Goal: Information Seeking & Learning: Learn about a topic

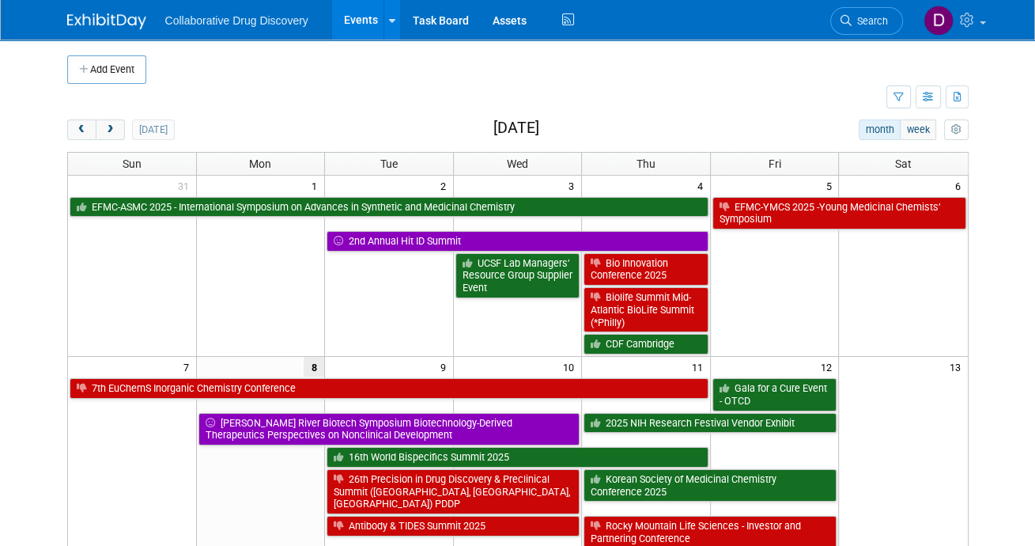
click at [861, 25] on span "Search" at bounding box center [870, 21] width 36 height 12
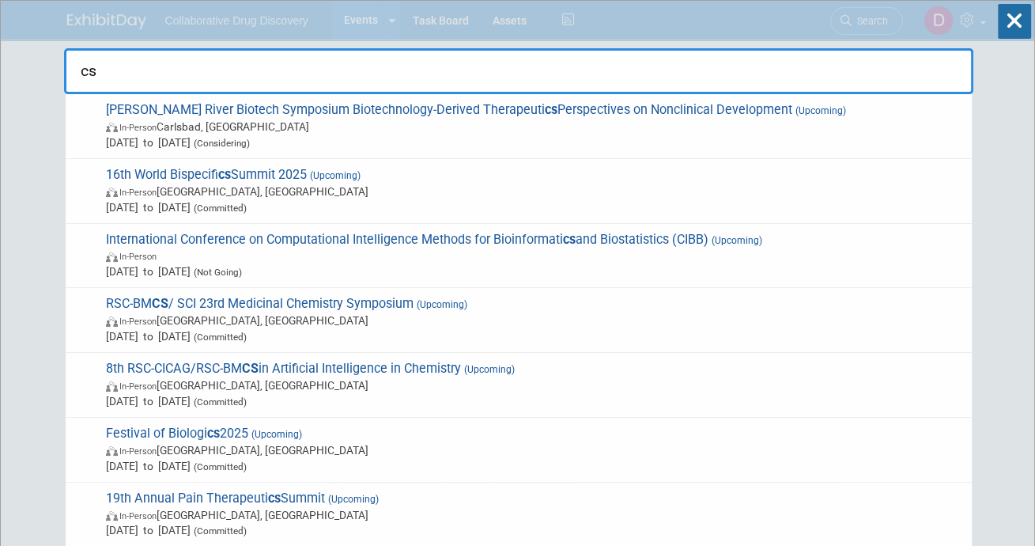
type input "c"
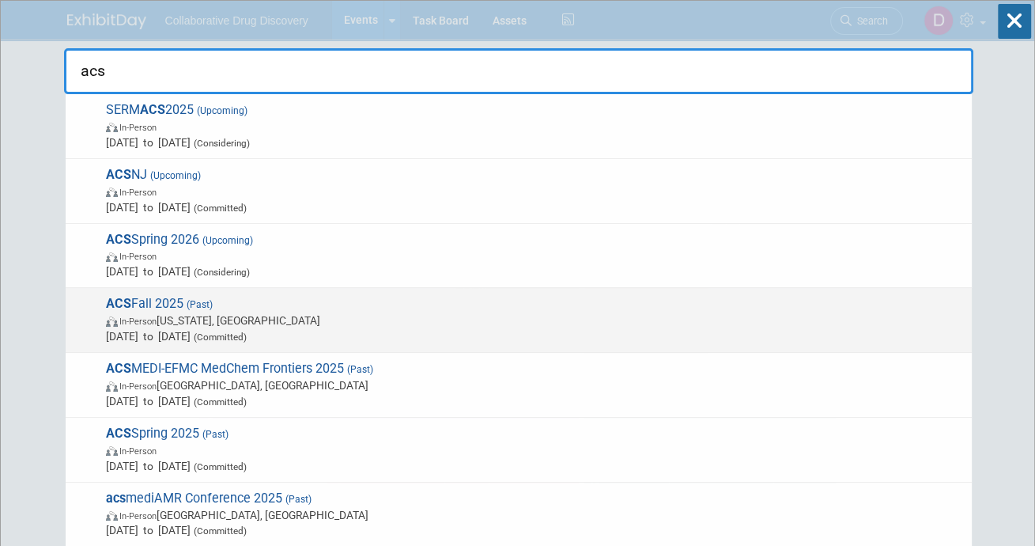
type input "acs"
click at [251, 324] on span "In-Person Washington, DC" at bounding box center [535, 320] width 858 height 16
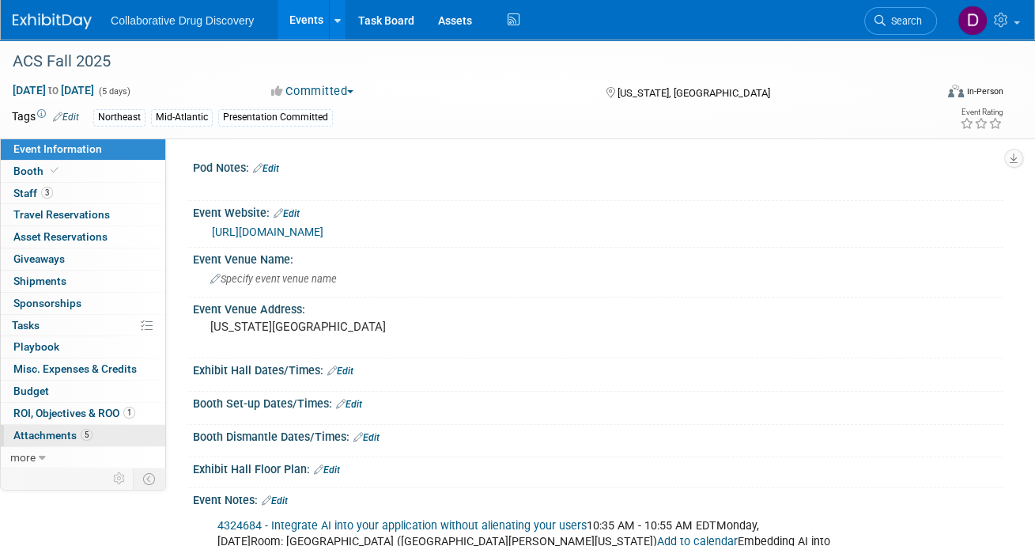
click at [58, 441] on link "5 Attachments 5" at bounding box center [83, 435] width 165 height 21
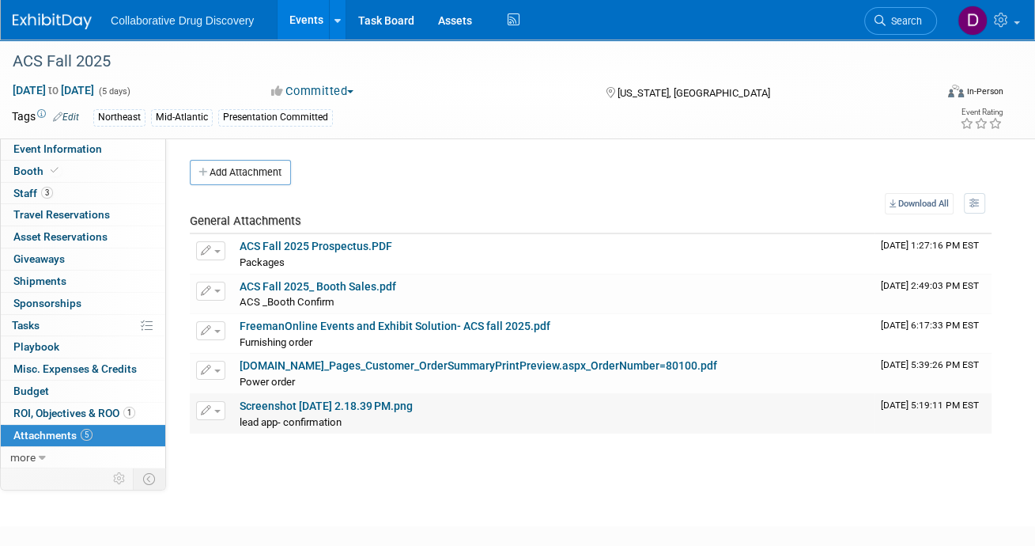
click at [322, 408] on link "Screenshot 2025-07-25 at 2.18.39 PM.png" at bounding box center [326, 405] width 173 height 13
click at [297, 368] on link "hi-techelectric.boomerecommerce.com_Pages_Customer_OrderSummaryPrintPreview.asp…" at bounding box center [479, 365] width 478 height 13
click at [289, 422] on span "lead app- confirmation" at bounding box center [291, 422] width 102 height 12
click at [297, 404] on link "Screenshot 2025-07-25 at 2.18.39 PM.png" at bounding box center [326, 405] width 173 height 13
click at [93, 153] on span "Event Information" at bounding box center [57, 148] width 89 height 13
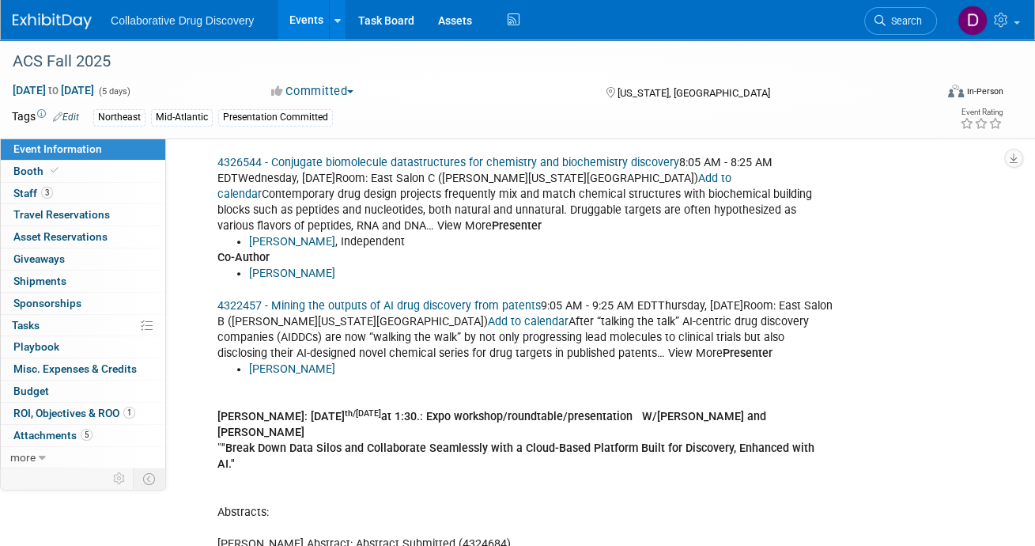
scroll to position [712, 0]
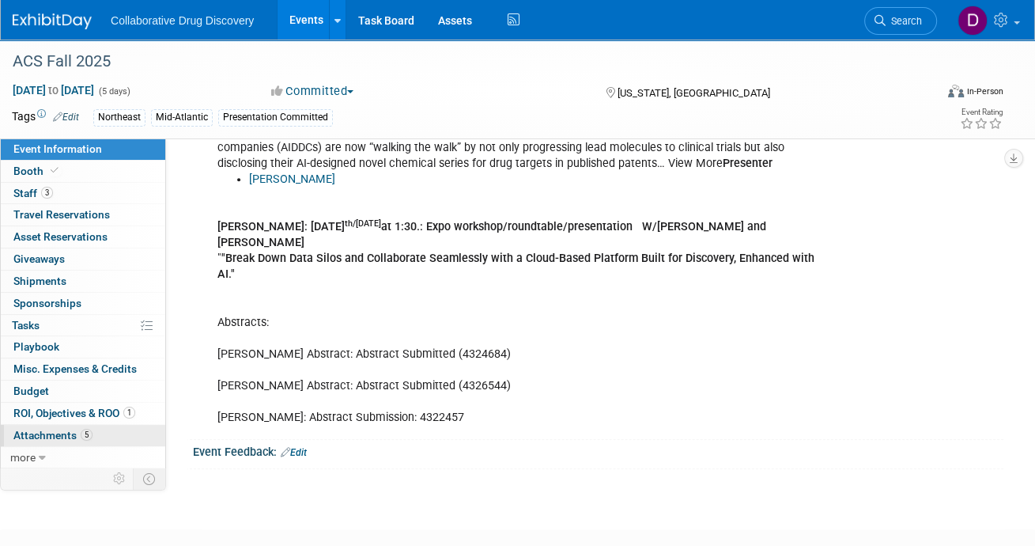
click at [43, 437] on span "Attachments 5" at bounding box center [52, 435] width 79 height 13
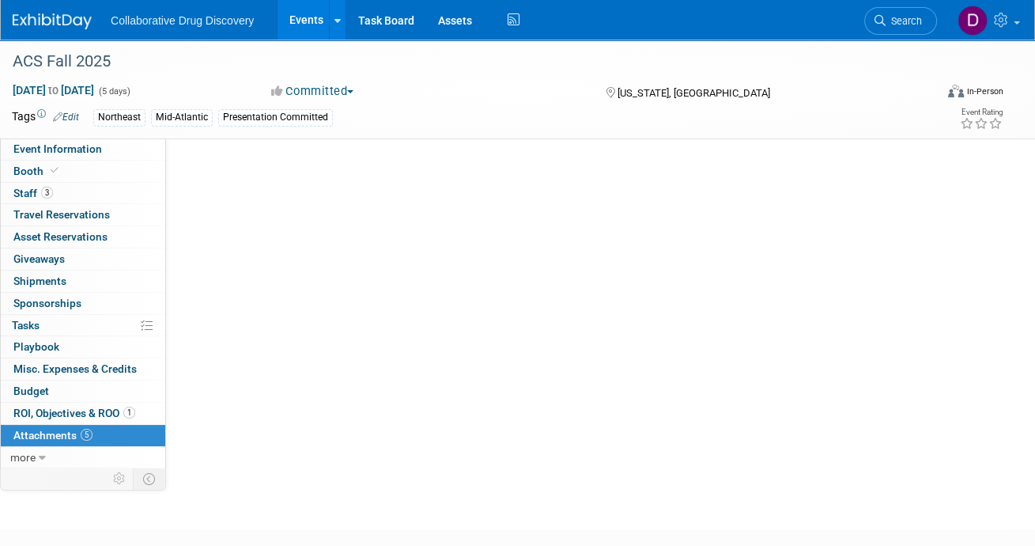
scroll to position [0, 0]
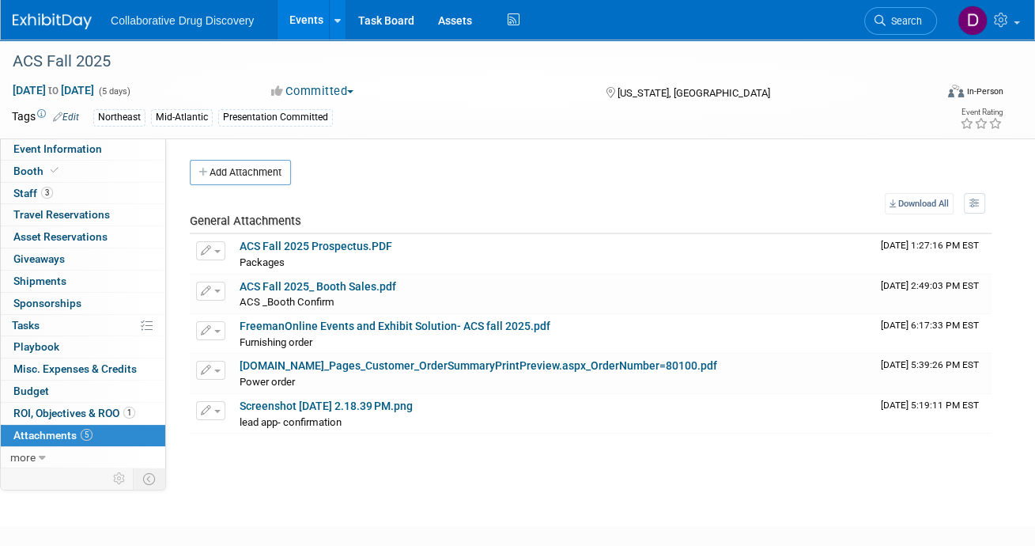
click at [124, 422] on div "1 ROI, Objectives & ROO 1 ROI, Objectives & ROO" at bounding box center [83, 414] width 165 height 22
click at [120, 412] on span "ROI, Objectives & ROO 1" at bounding box center [74, 413] width 122 height 13
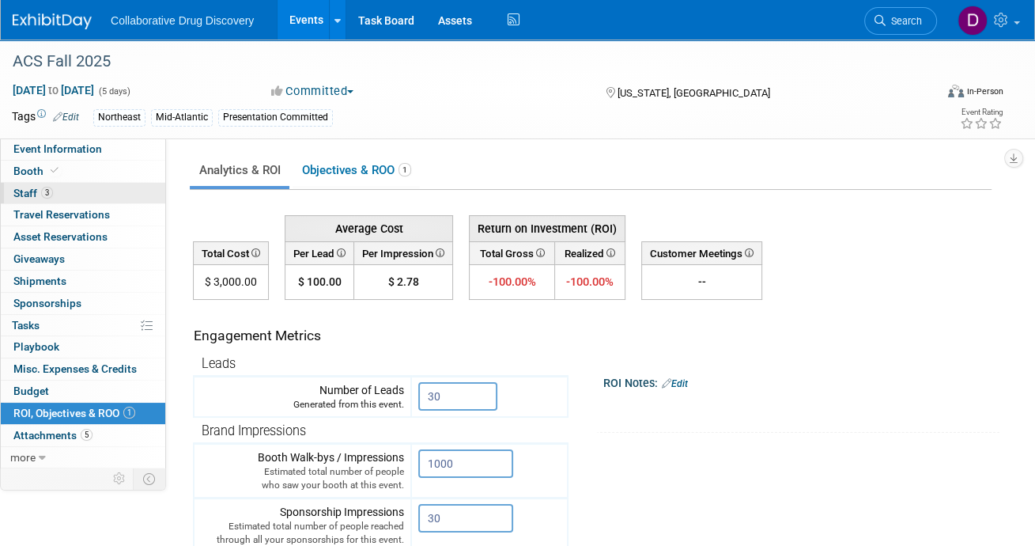
click at [77, 184] on link "3 Staff 3" at bounding box center [83, 193] width 165 height 21
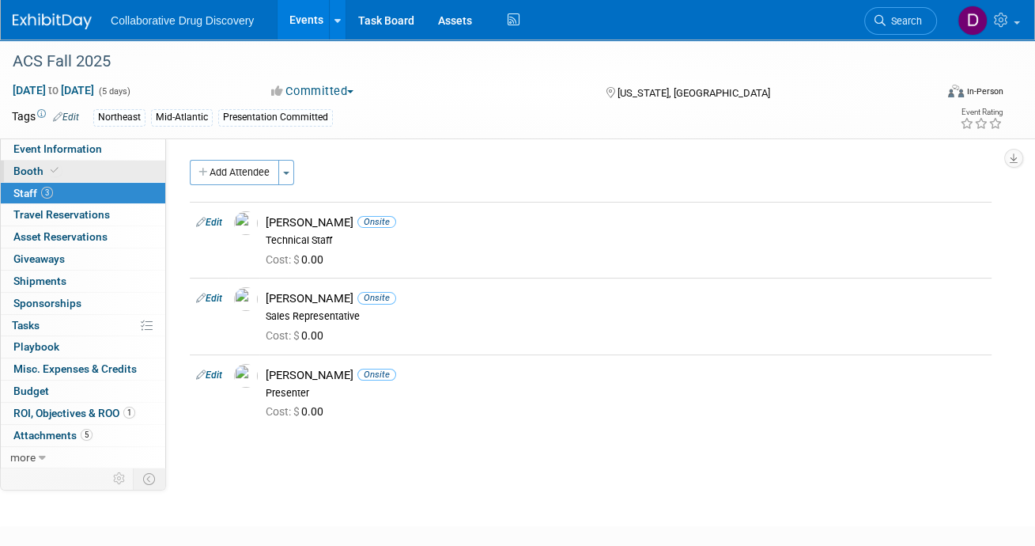
click at [71, 168] on link "Booth" at bounding box center [83, 171] width 165 height 21
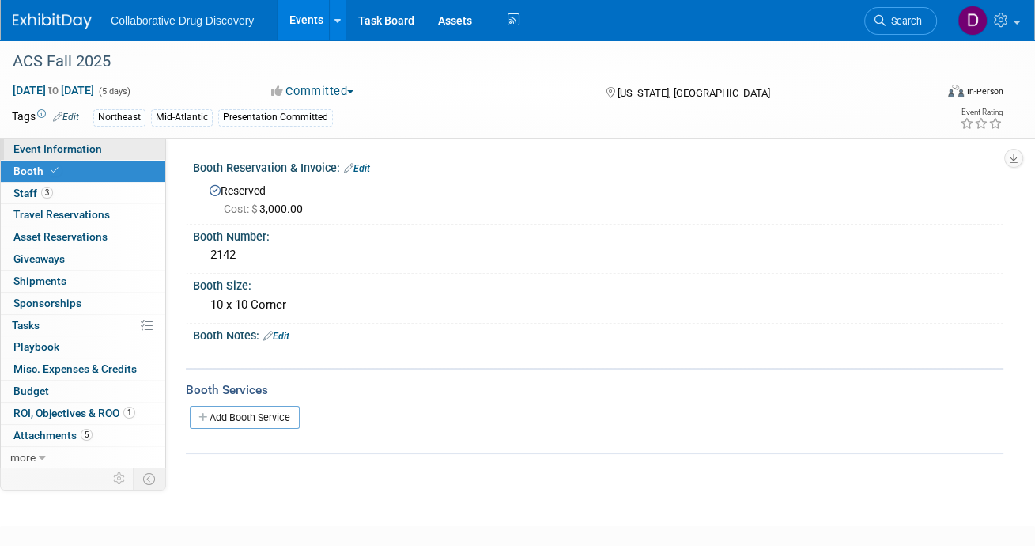
click at [79, 142] on span "Event Information" at bounding box center [57, 148] width 89 height 13
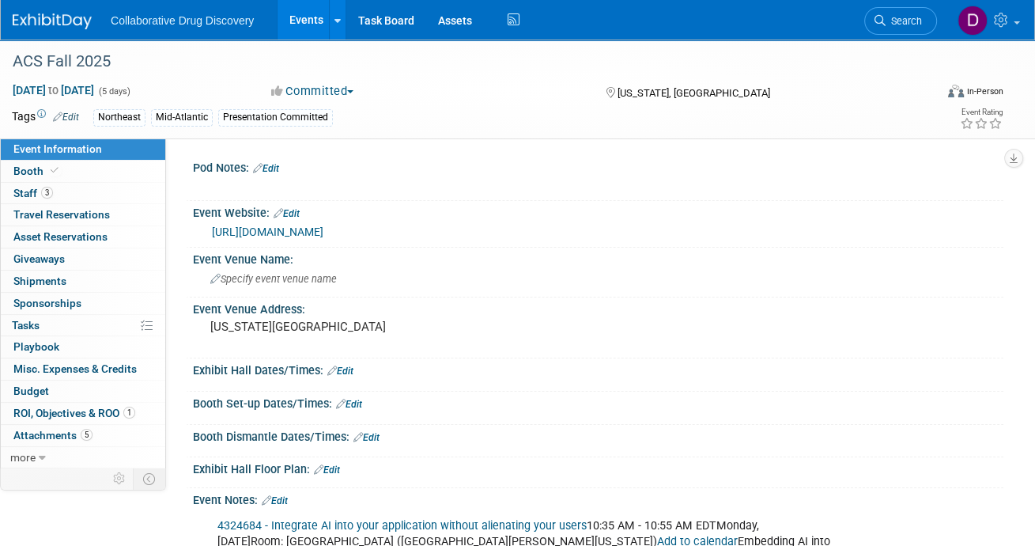
click at [49, 25] on img at bounding box center [52, 21] width 79 height 16
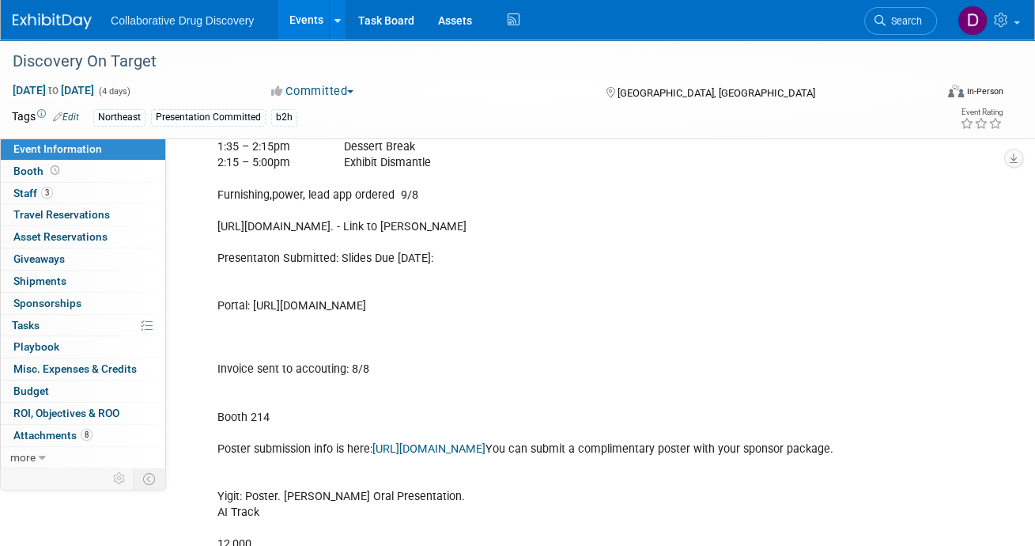
scroll to position [619, 0]
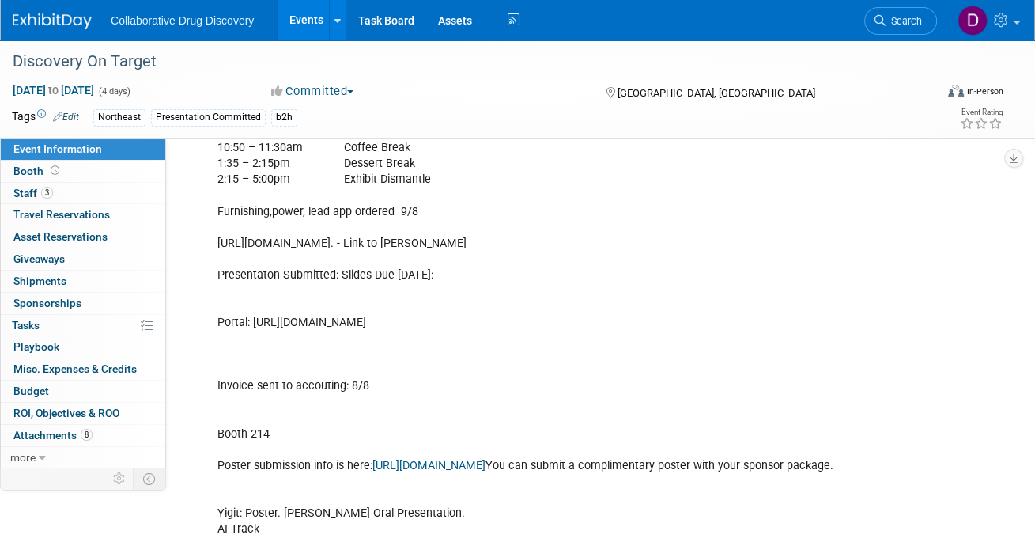
click at [72, 31] on div "Collaborative Drug Discovery Events Add Event Bulk Upload Events Shareable Even…" at bounding box center [508, 20] width 990 height 40
click at [72, 30] on div "Collaborative Drug Discovery Events Add Event Bulk Upload Events Shareable Even…" at bounding box center [508, 20] width 990 height 40
click at [70, 27] on img at bounding box center [52, 21] width 79 height 16
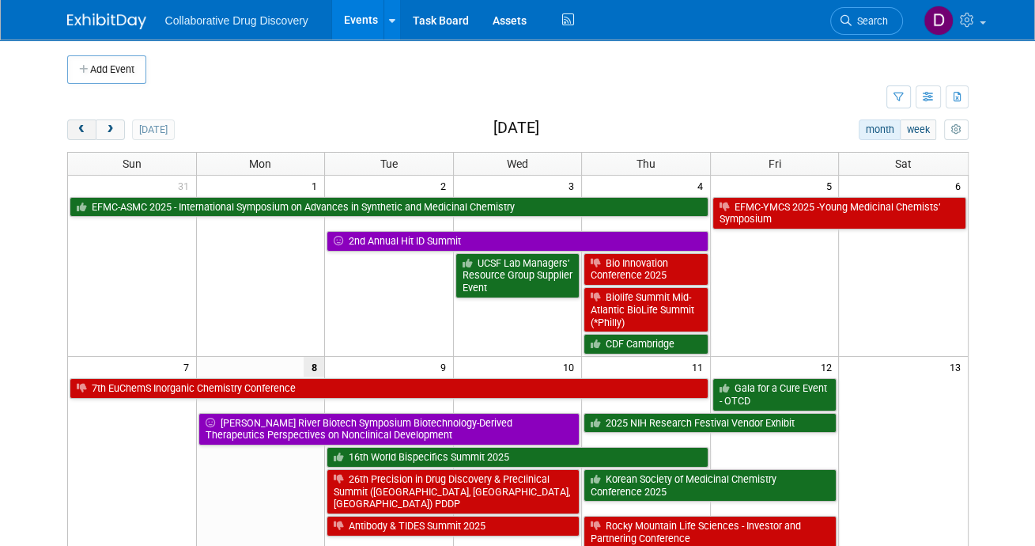
drag, startPoint x: 76, startPoint y: 133, endPoint x: 93, endPoint y: 138, distance: 17.5
click at [76, 133] on span "prev" at bounding box center [82, 130] width 12 height 10
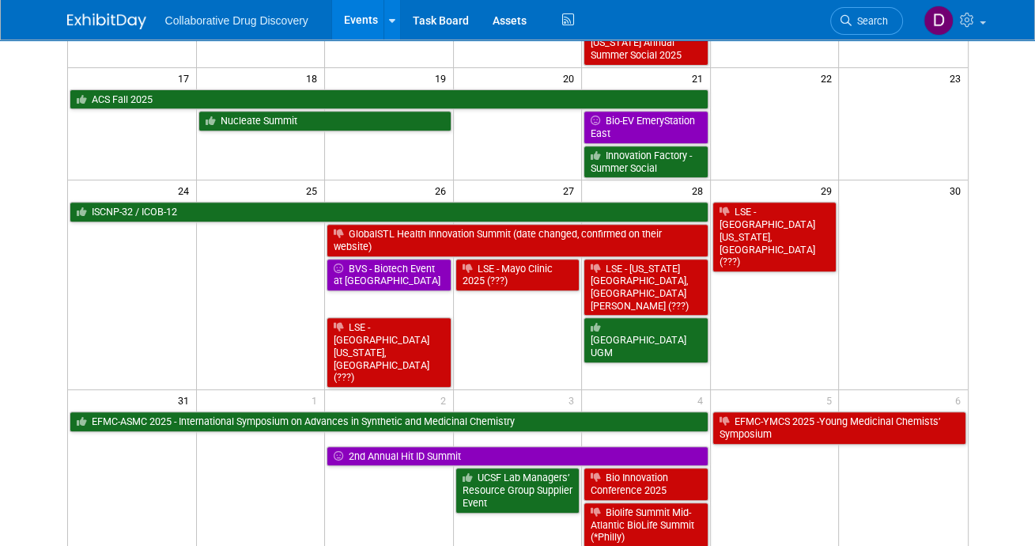
scroll to position [479, 0]
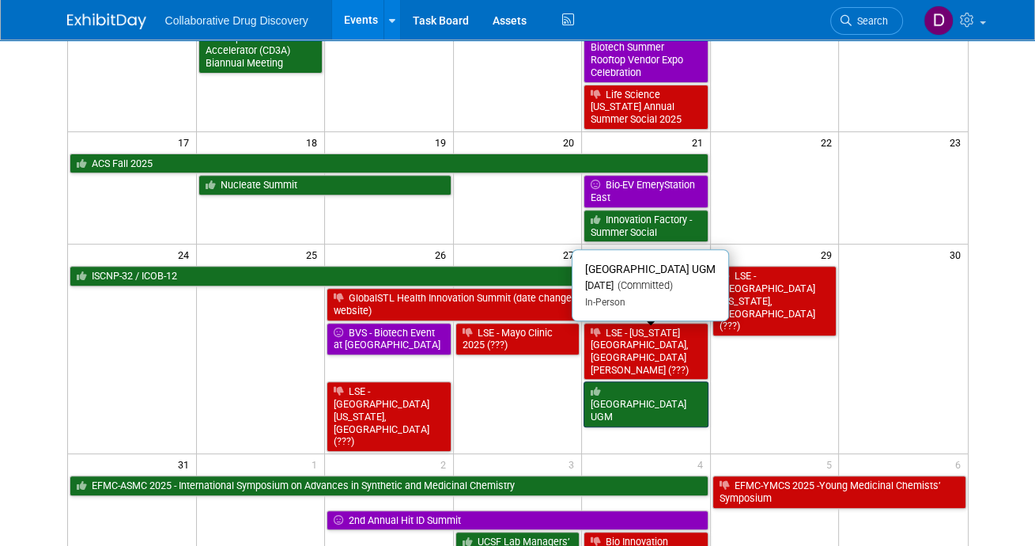
click at [626, 381] on link "San Diego UGM" at bounding box center [646, 403] width 125 height 45
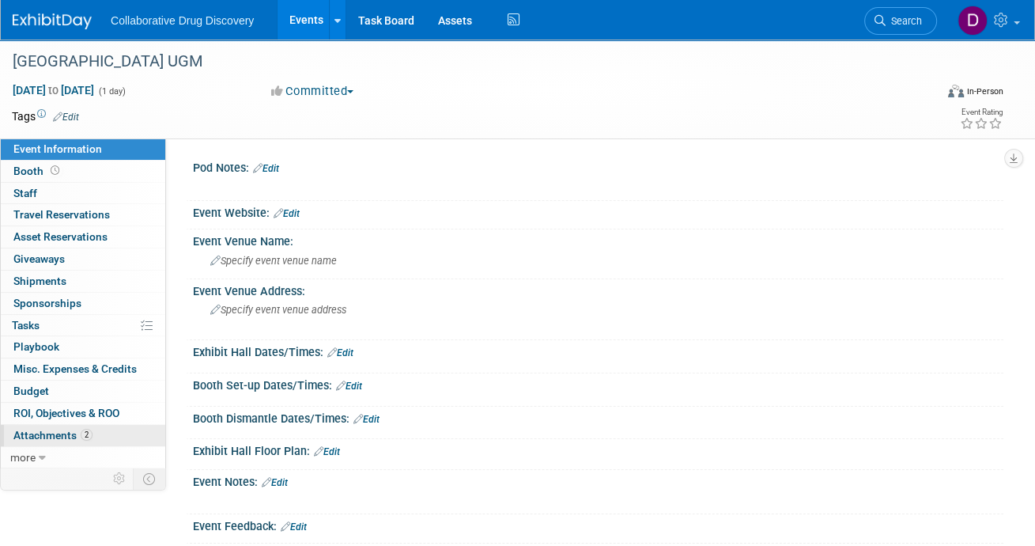
click at [74, 429] on span "Attachments 2" at bounding box center [52, 435] width 79 height 13
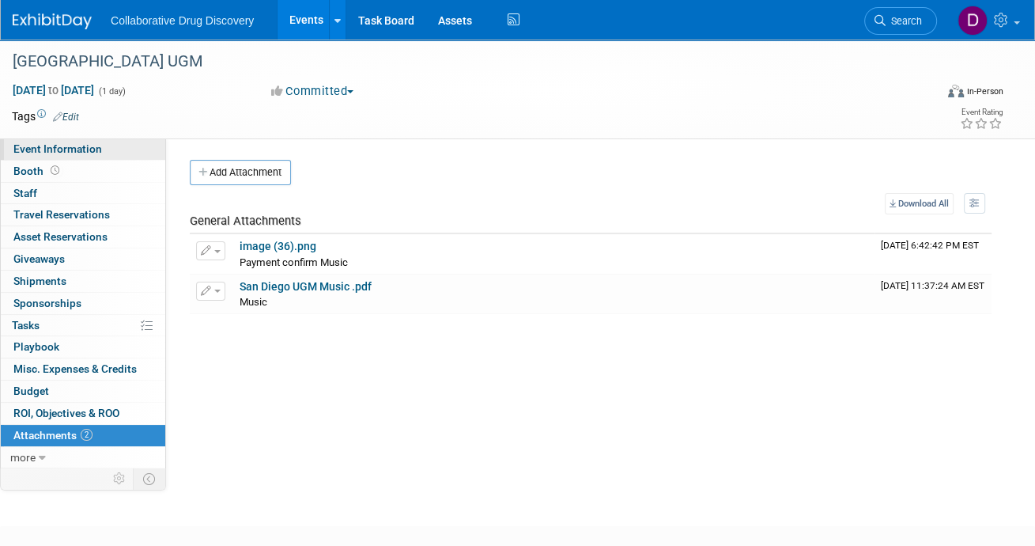
click at [70, 155] on span "Event Information" at bounding box center [57, 148] width 89 height 13
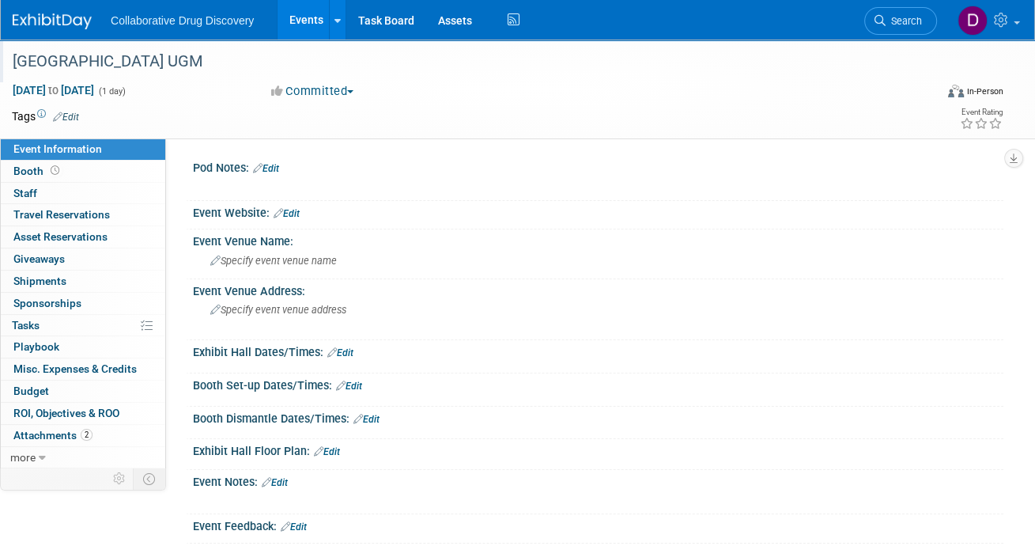
click at [72, 64] on div "[GEOGRAPHIC_DATA] UGM" at bounding box center [463, 61] width 912 height 28
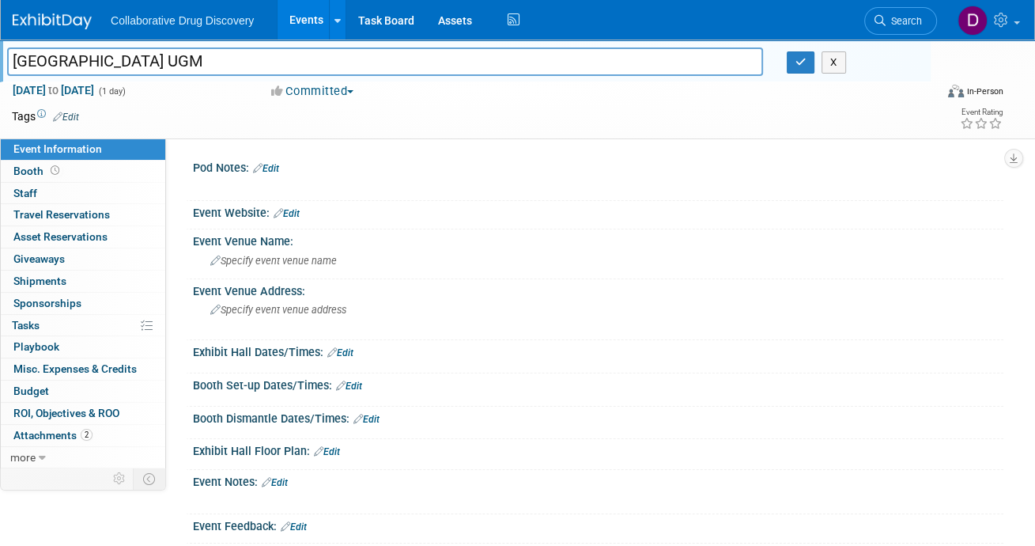
drag, startPoint x: 362, startPoint y: 97, endPoint x: 202, endPoint y: 55, distance: 166.0
click at [353, 100] on div "Aug 28, 2025 to Aug 28, 2025 (1 day) Aug 28, 2025 to Aug 28, 2025 Committed Com…" at bounding box center [508, 94] width 1016 height 24
click at [96, 25] on div at bounding box center [62, 14] width 98 height 29
click at [69, 16] on img at bounding box center [52, 21] width 79 height 16
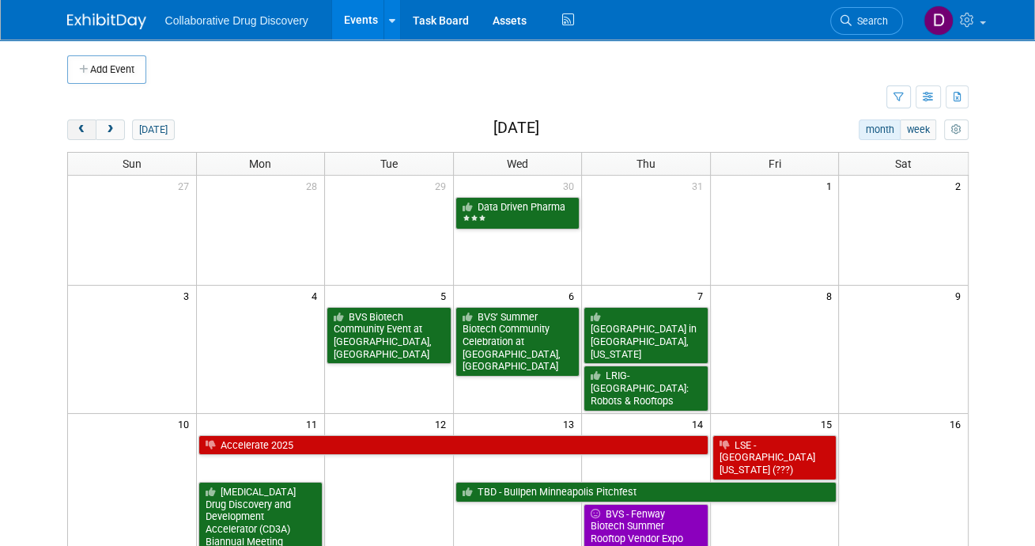
click at [84, 131] on span "prev" at bounding box center [82, 130] width 12 height 10
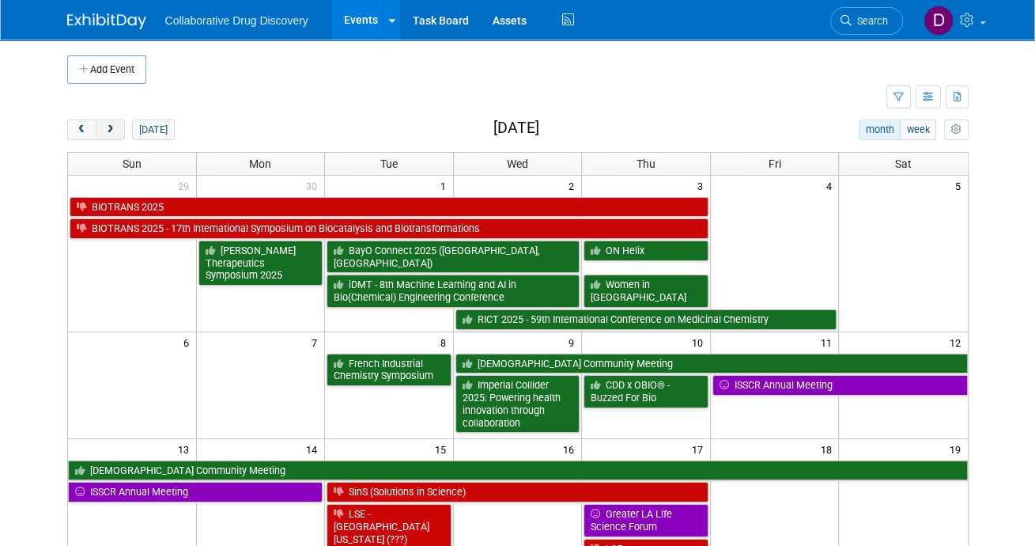
click at [113, 131] on span "next" at bounding box center [110, 130] width 12 height 10
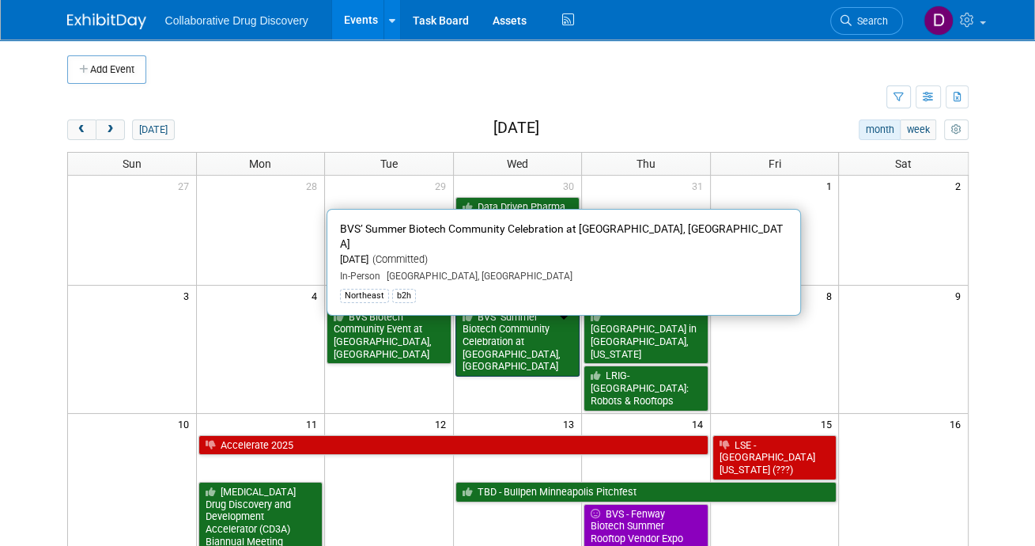
click at [484, 339] on link "BVS’ Summer Biotech Community Celebration at Tech Square, Cambridge" at bounding box center [518, 342] width 125 height 70
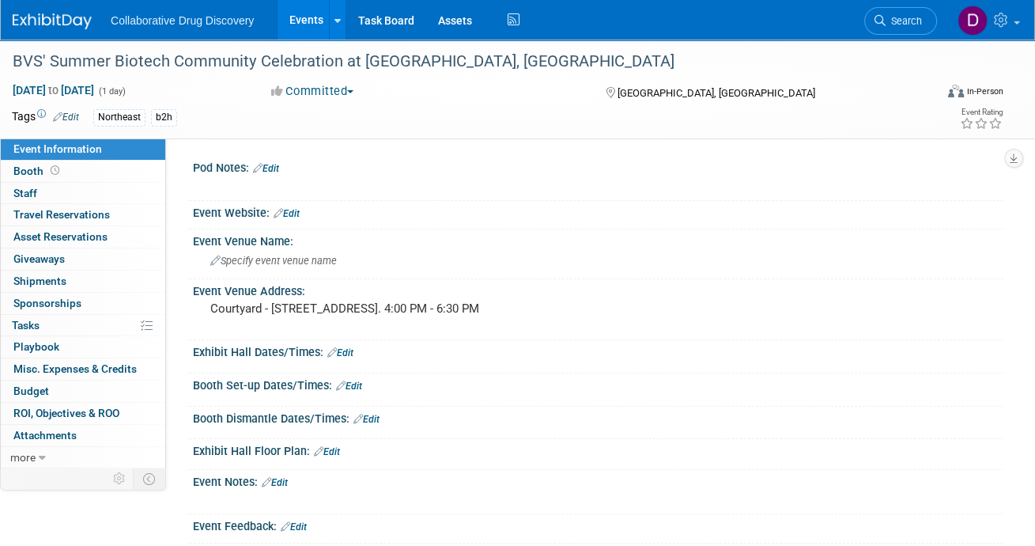
scroll to position [166, 0]
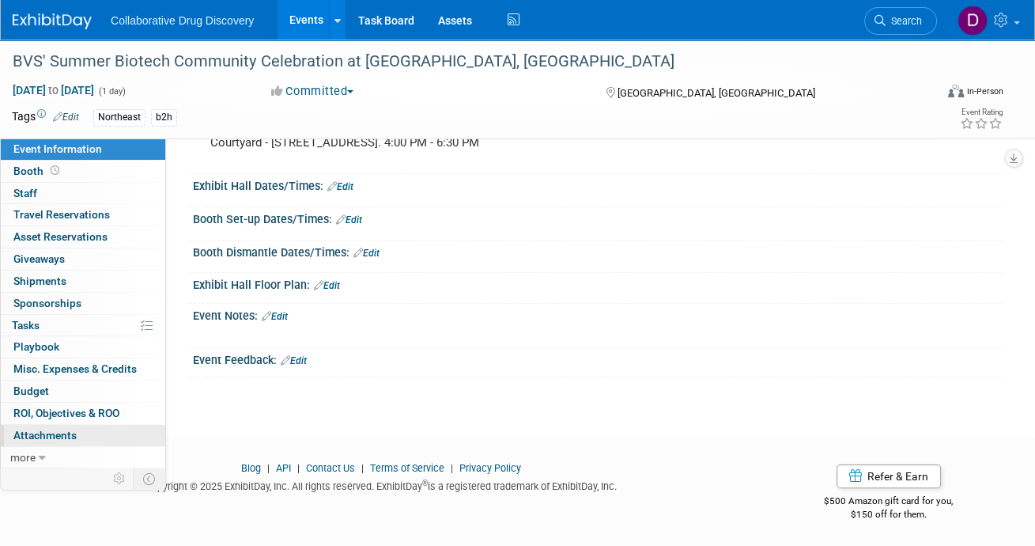
click at [84, 439] on link "0 Attachments 0" at bounding box center [83, 435] width 165 height 21
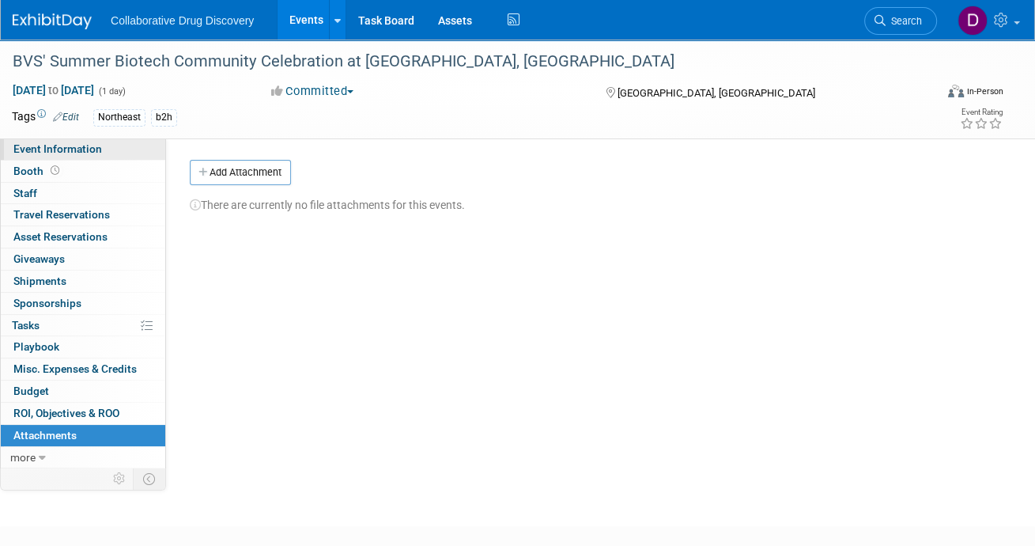
click at [133, 154] on link "Event Information" at bounding box center [83, 148] width 165 height 21
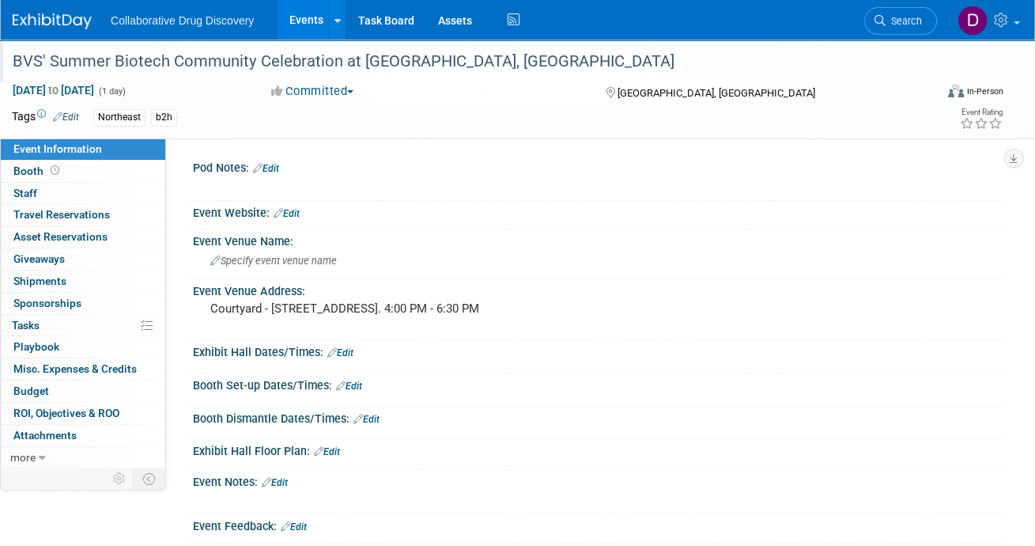
click at [338, 62] on div "BVS' Summer Biotech Community Celebration at [GEOGRAPHIC_DATA], [GEOGRAPHIC_DAT…" at bounding box center [463, 61] width 912 height 28
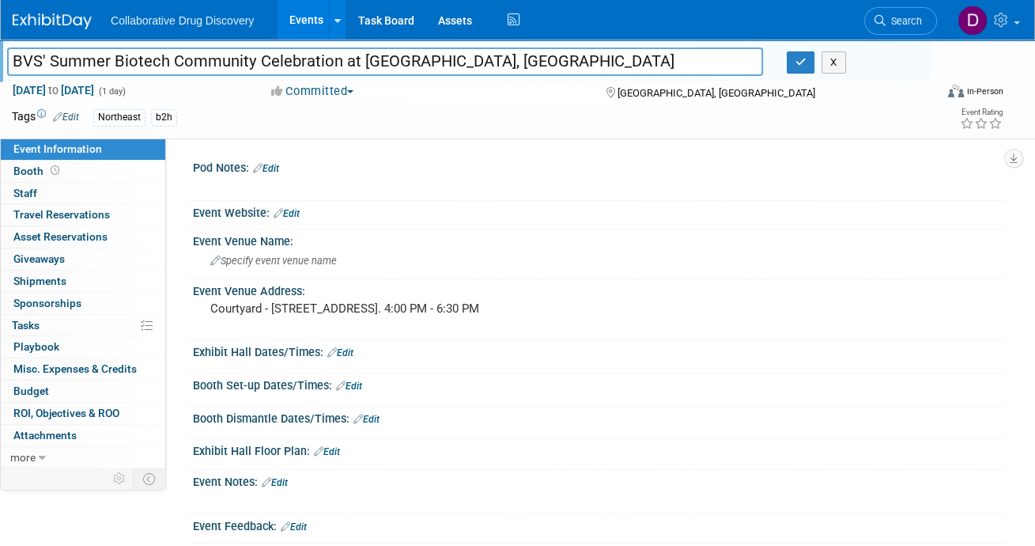
click at [338, 62] on input "BVS' Summer Biotech Community Celebration at [GEOGRAPHIC_DATA], [GEOGRAPHIC_DAT…" at bounding box center [385, 61] width 756 height 28
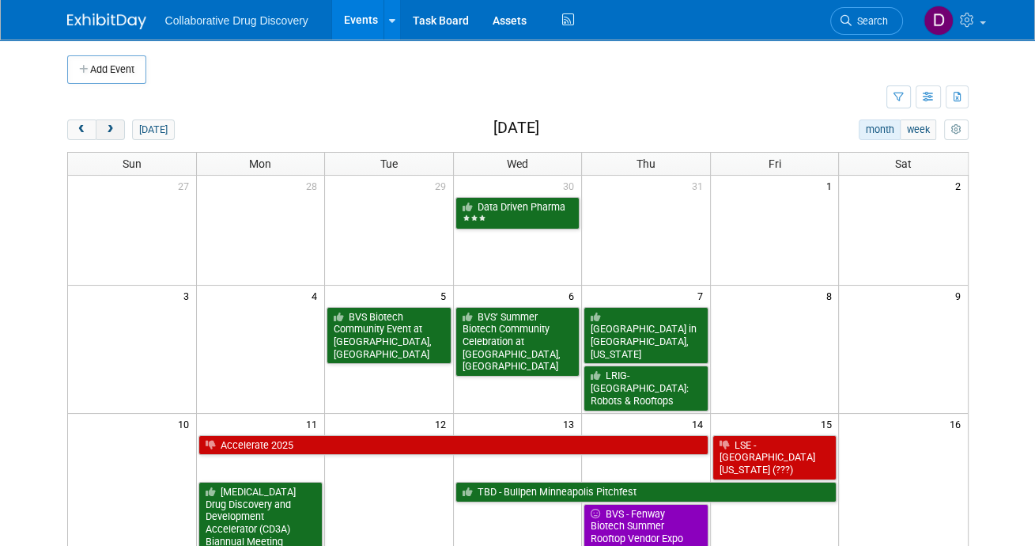
click at [111, 127] on span "next" at bounding box center [110, 130] width 12 height 10
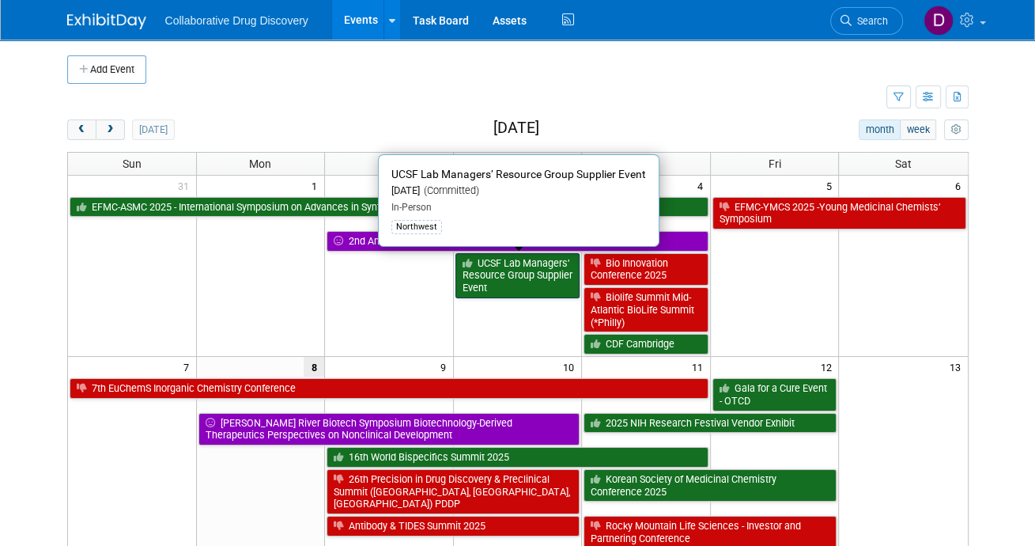
click at [497, 277] on link "UCSF Lab Managers’ Resource Group Supplier Event" at bounding box center [518, 275] width 125 height 45
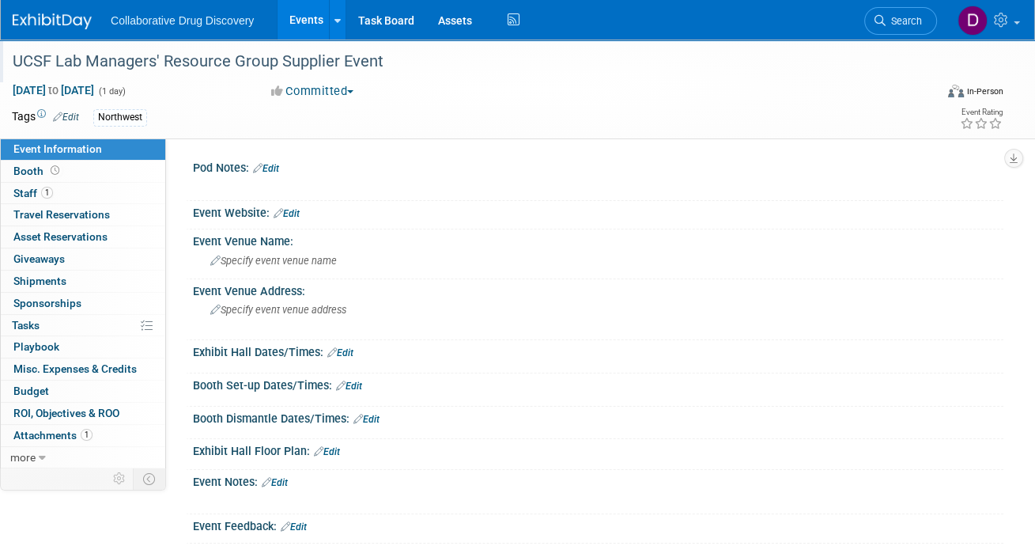
click at [180, 65] on div "UCSF Lab Managers' Resource Group Supplier Event" at bounding box center [463, 61] width 912 height 28
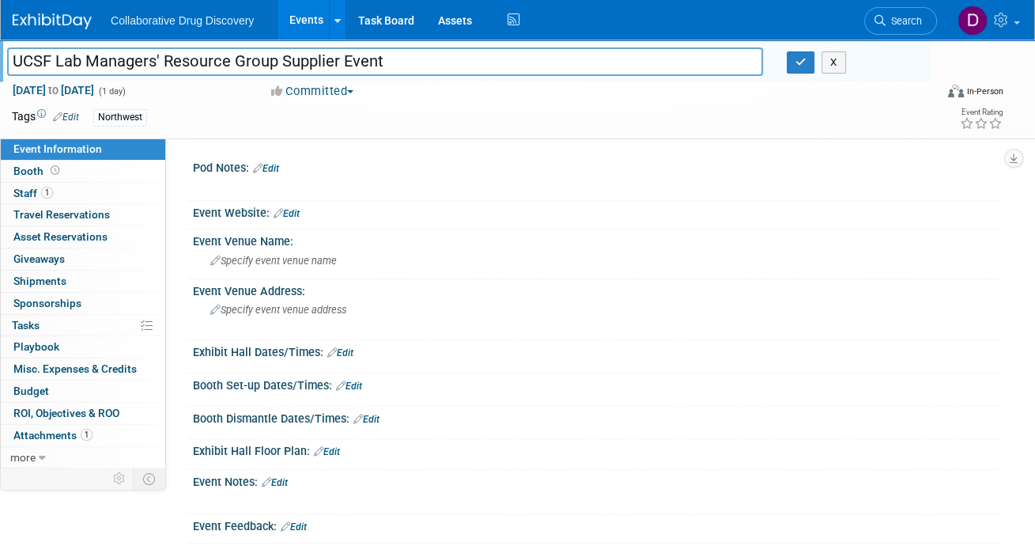
drag, startPoint x: 50, startPoint y: 55, endPoint x: 3, endPoint y: 52, distance: 46.8
click at [2, 52] on div "UCSF Lab Managers' Resource Group Supplier Event" at bounding box center [385, 63] width 780 height 24
